Goal: Task Accomplishment & Management: Manage account settings

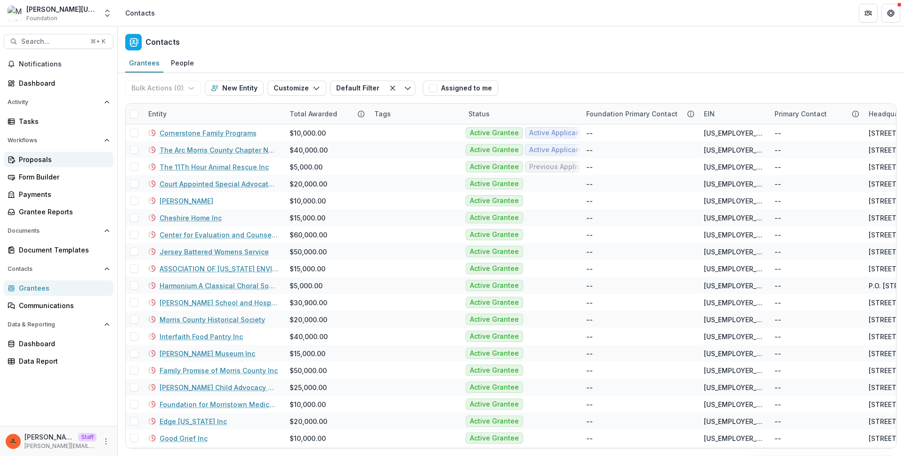
click at [33, 161] on div "Proposals" at bounding box center [62, 159] width 87 height 10
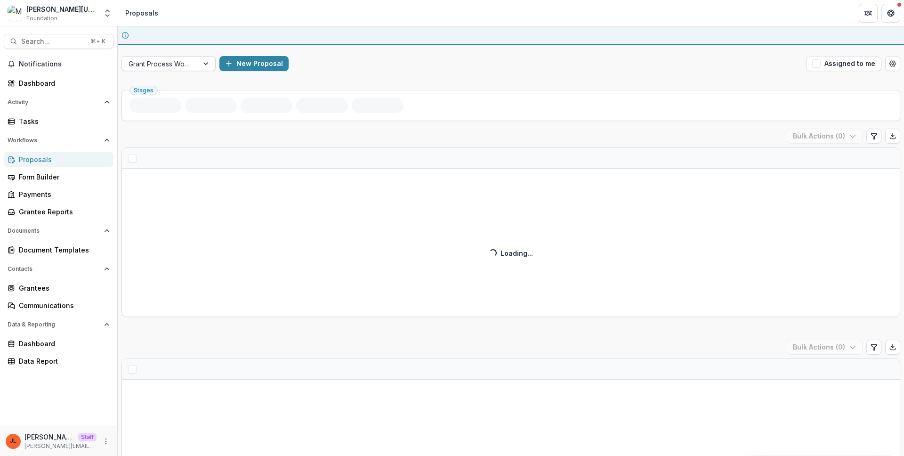
click at [185, 68] on div at bounding box center [159, 64] width 63 height 12
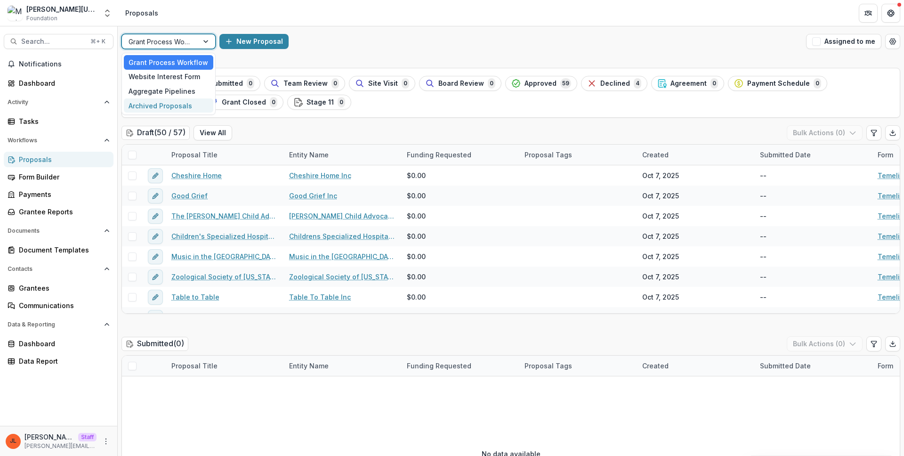
click at [183, 112] on div "Archived Proposals" at bounding box center [168, 105] width 89 height 15
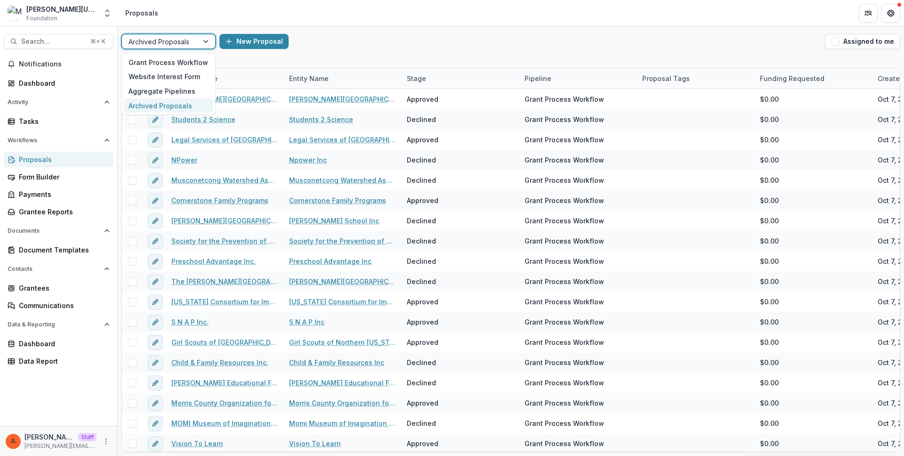
click at [187, 36] on div at bounding box center [159, 42] width 63 height 12
click at [165, 77] on div "Website Interest Form" at bounding box center [168, 77] width 89 height 15
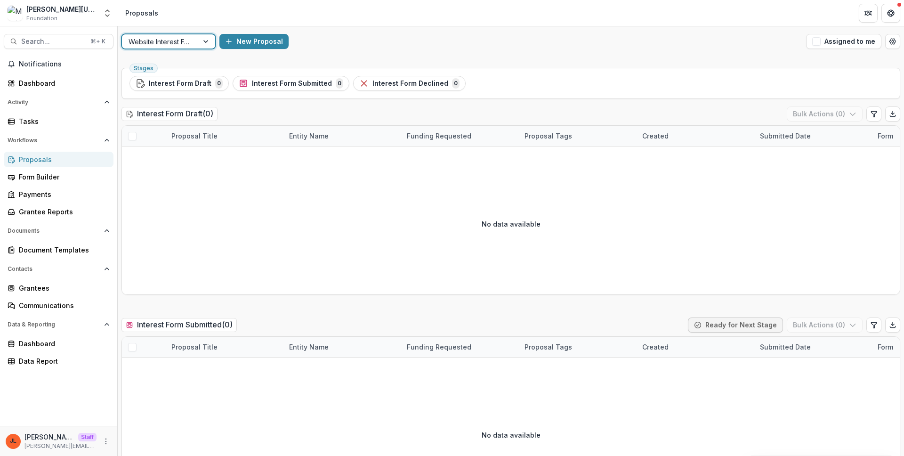
click at [177, 32] on div "option Website Interest Form, selected. Website Interest Form New Proposal Assi…" at bounding box center [511, 41] width 786 height 30
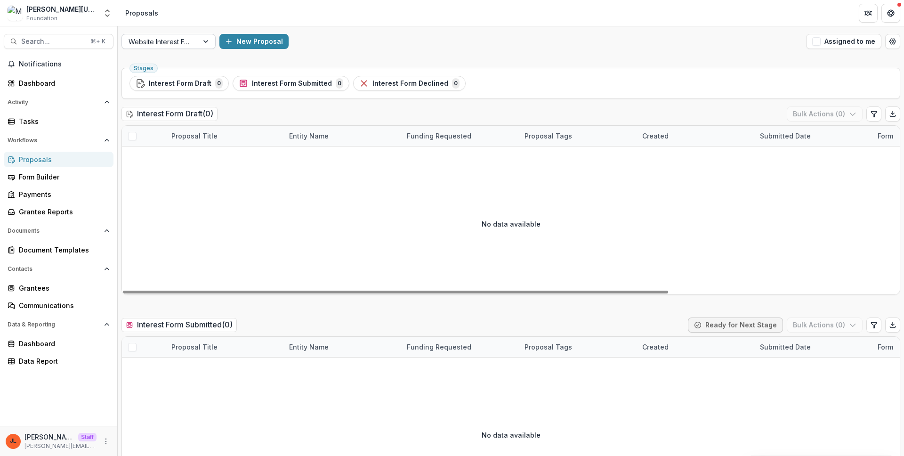
click at [151, 40] on div at bounding box center [159, 42] width 63 height 12
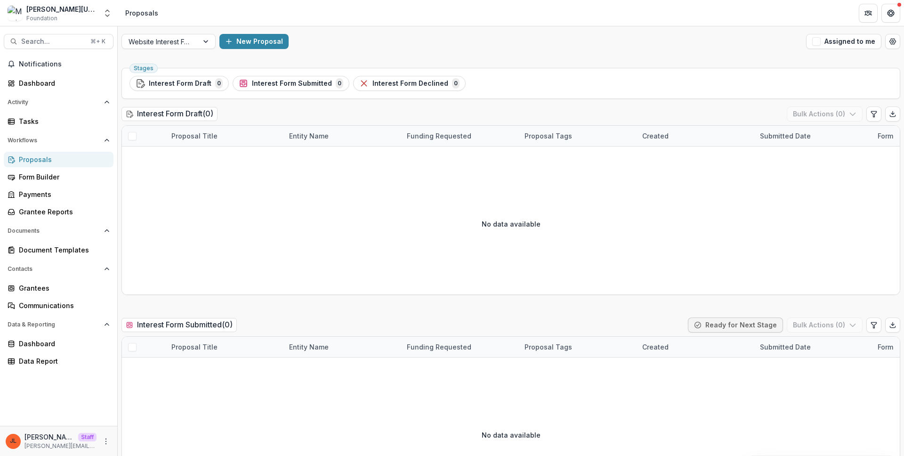
click at [375, 51] on div "Website Interest Form New Proposal Assigned to me" at bounding box center [511, 41] width 786 height 30
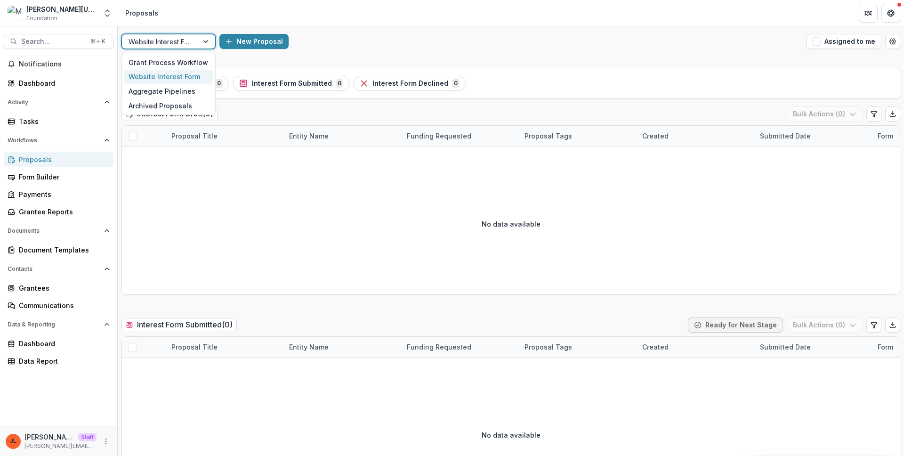
click at [200, 40] on div at bounding box center [206, 41] width 17 height 14
click at [185, 56] on div "Grant Process Workflow" at bounding box center [168, 62] width 89 height 15
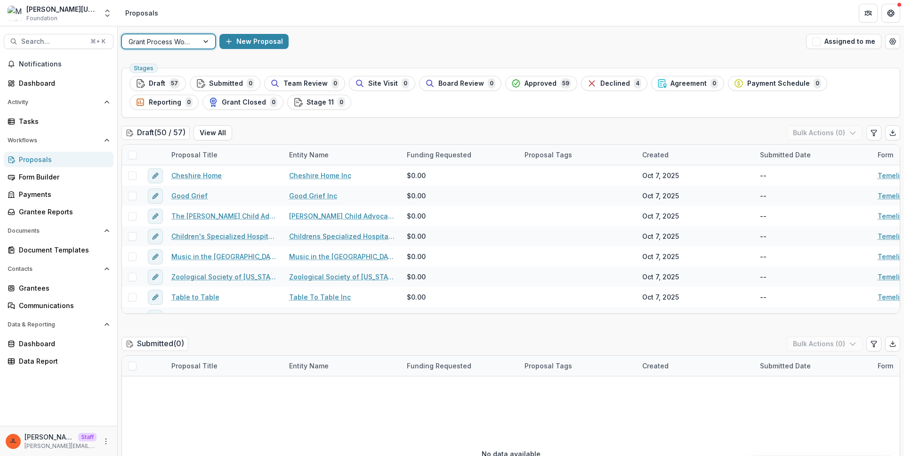
click at [377, 47] on div "New Proposal" at bounding box center [510, 41] width 583 height 15
click at [181, 42] on div at bounding box center [159, 42] width 63 height 12
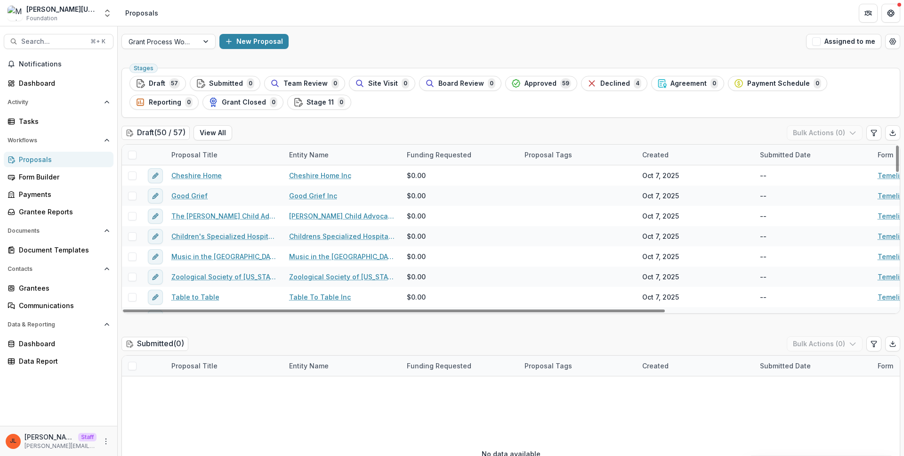
click at [312, 132] on div "Draft ( 50 / 57 ) View All Bulk Actions ( 0 )" at bounding box center [510, 134] width 778 height 19
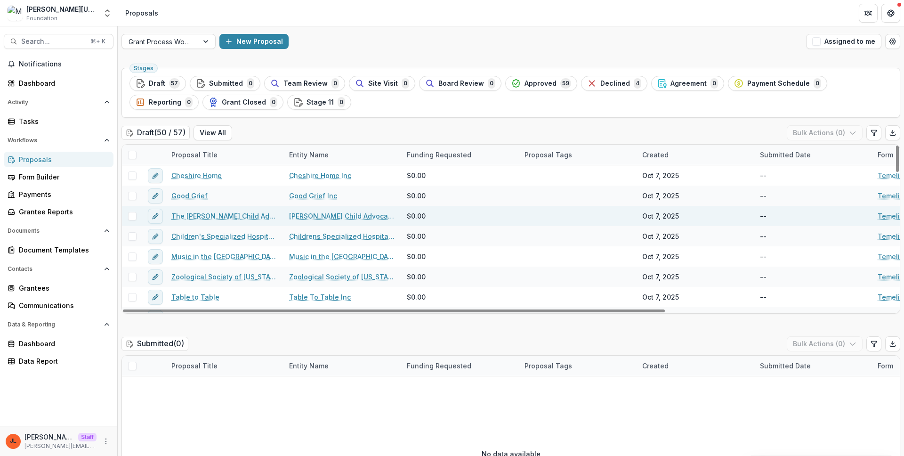
click at [205, 217] on link "The [PERSON_NAME] Child Advocacy Center Inc ([PERSON_NAME]'s House)" at bounding box center [224, 216] width 106 height 10
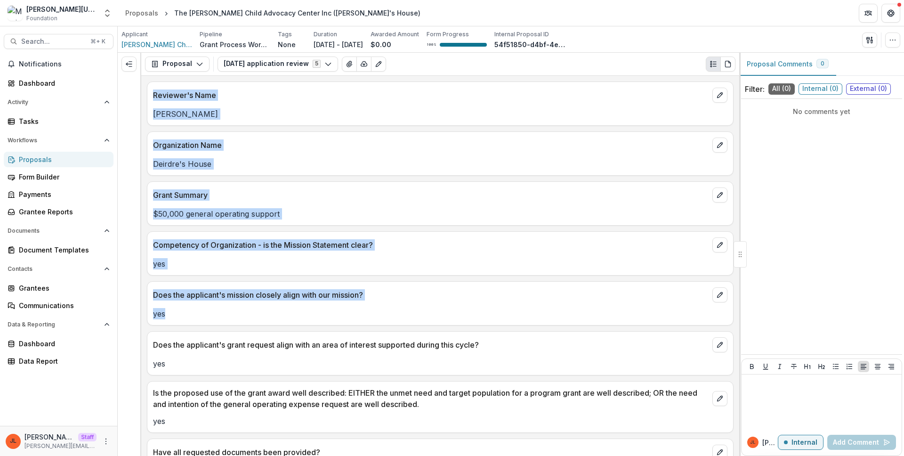
drag, startPoint x: 139, startPoint y: 322, endPoint x: 193, endPoint y: 319, distance: 54.2
click at [193, 319] on div "Proposal Proposal Payments Reports Grant Agreements Board Summaries Bank Detail…" at bounding box center [511, 254] width 786 height 403
click at [191, 318] on p "yes" at bounding box center [440, 313] width 574 height 11
drag, startPoint x: 140, startPoint y: 306, endPoint x: 165, endPoint y: 305, distance: 25.0
click at [165, 305] on div "Proposal Proposal Payments Reports Grant Agreements Board Summaries Bank Detail…" at bounding box center [511, 254] width 786 height 403
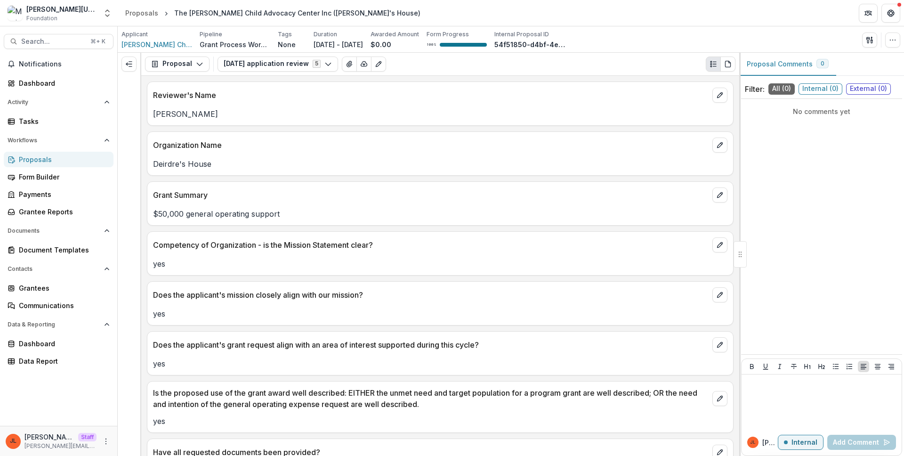
click at [283, 332] on div "Does the applicant's grant request align with an area of interest supported dur…" at bounding box center [439, 341] width 585 height 21
click at [560, 164] on p "Deirdre's House" at bounding box center [440, 163] width 574 height 11
